Goal: Navigation & Orientation: Find specific page/section

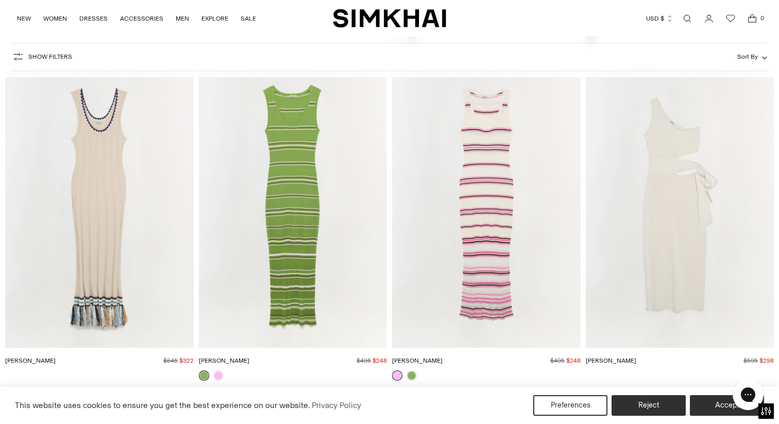
scroll to position [34204, 0]
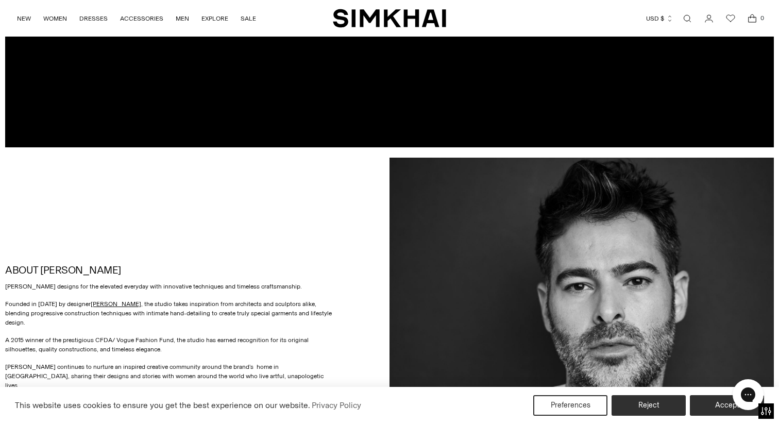
scroll to position [161, 0]
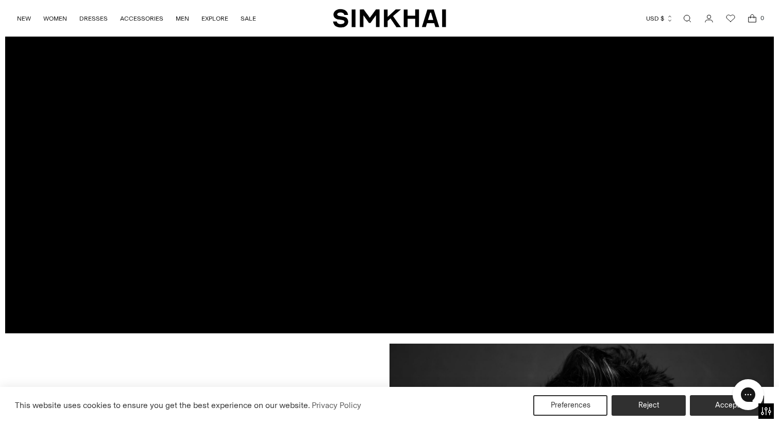
click at [384, 96] on div at bounding box center [389, 115] width 768 height 435
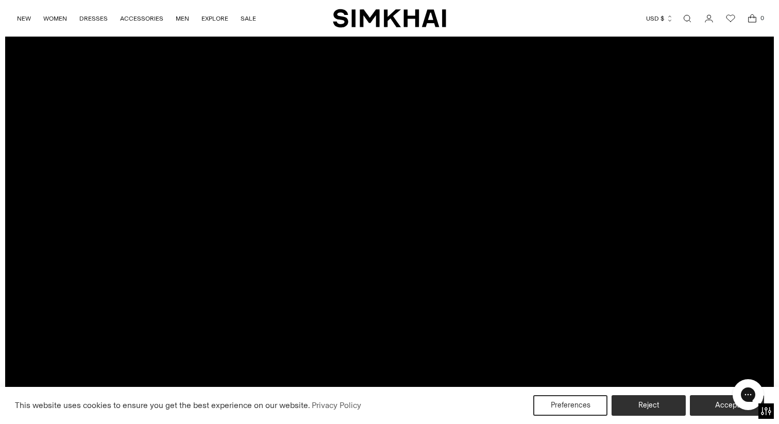
scroll to position [21, 0]
